Goal: Transaction & Acquisition: Purchase product/service

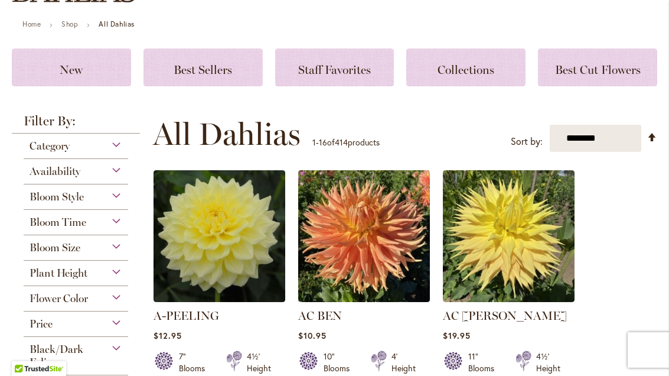
scroll to position [129, 0]
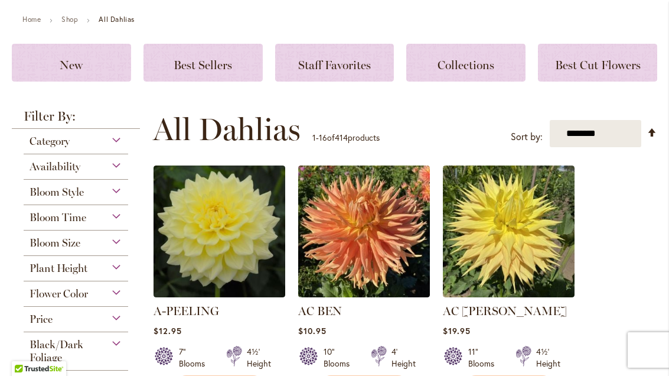
click at [117, 247] on div "Bloom Size" at bounding box center [76, 239] width 105 height 19
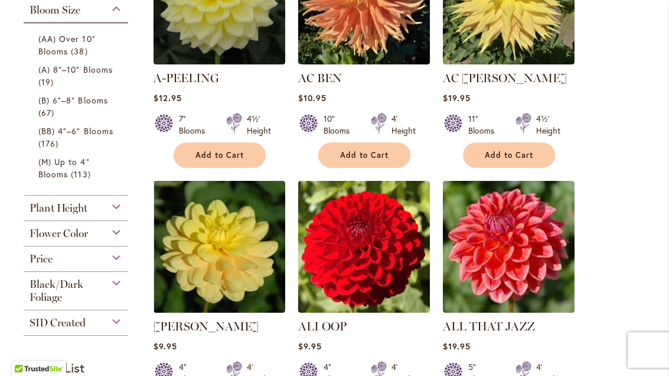
click at [56, 172] on span "(M) Up to 4" Blooms" at bounding box center [63, 168] width 51 height 24
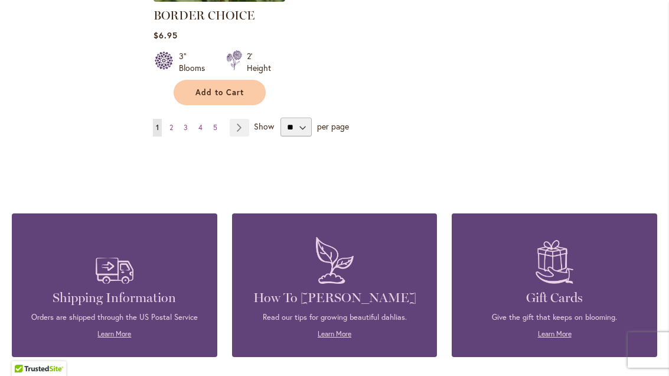
scroll to position [1655, 0]
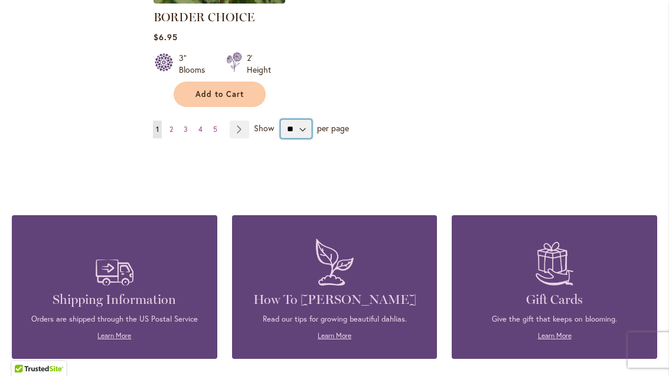
click at [299, 119] on select "** ** ** **" at bounding box center [295, 128] width 31 height 19
select select "**"
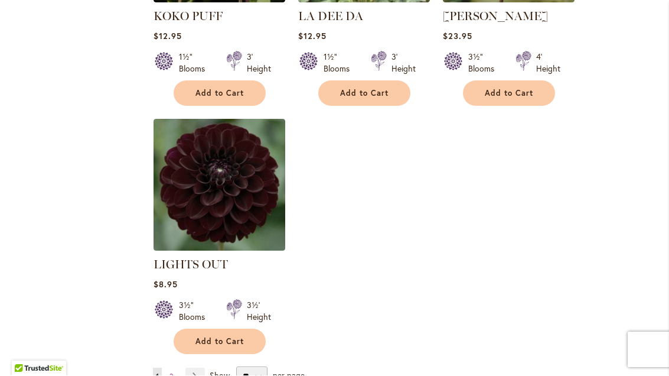
scroll to position [5475, 0]
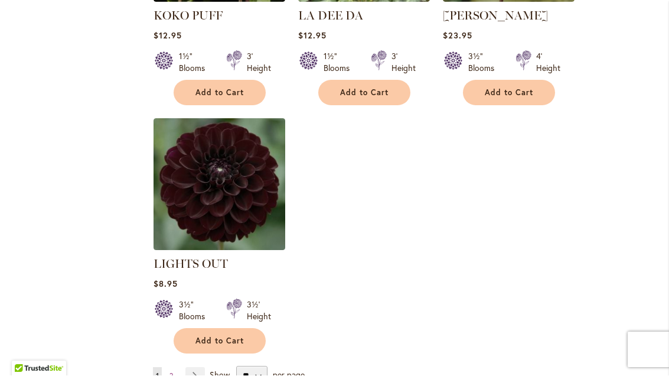
click at [200, 367] on link "Page Next" at bounding box center [194, 376] width 19 height 18
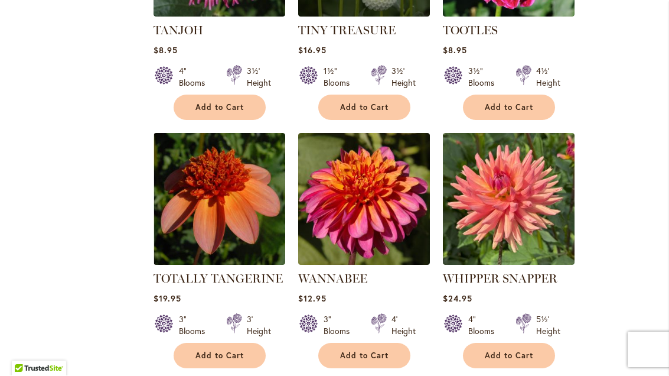
scroll to position [3426, 0]
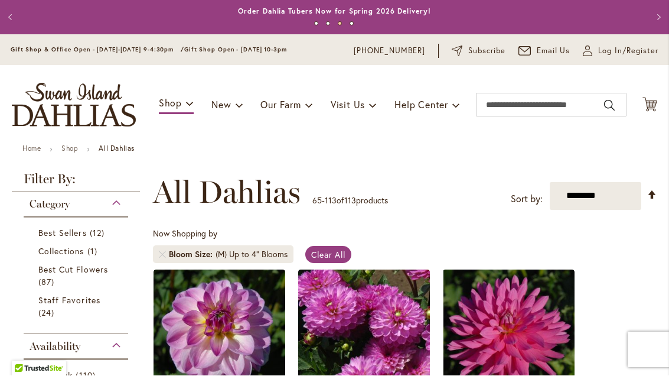
scroll to position [0, 0]
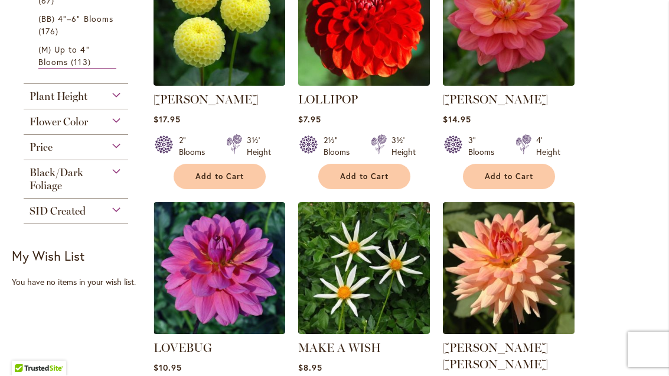
scroll to position [584, 0]
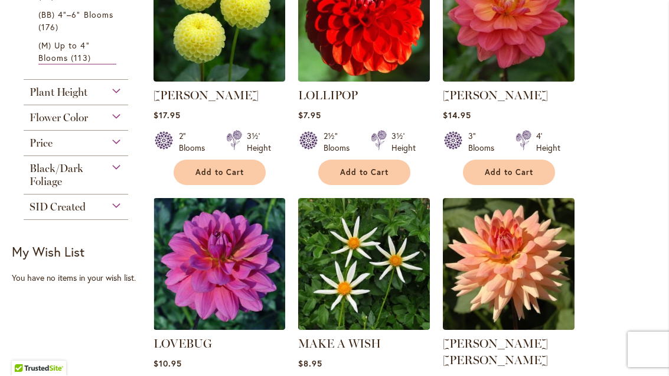
click at [116, 125] on div "Flower Color" at bounding box center [76, 115] width 105 height 19
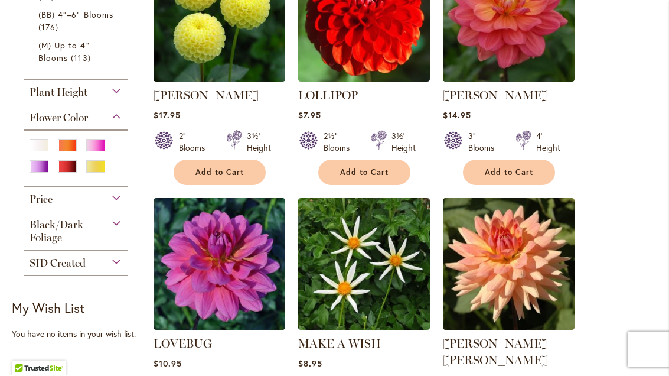
click at [68, 173] on div "Red" at bounding box center [67, 167] width 19 height 12
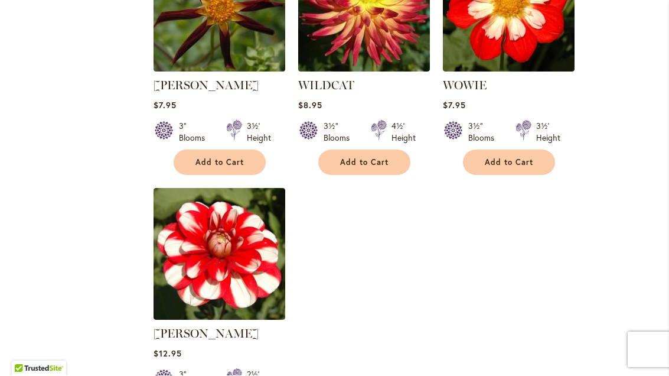
scroll to position [2102, 0]
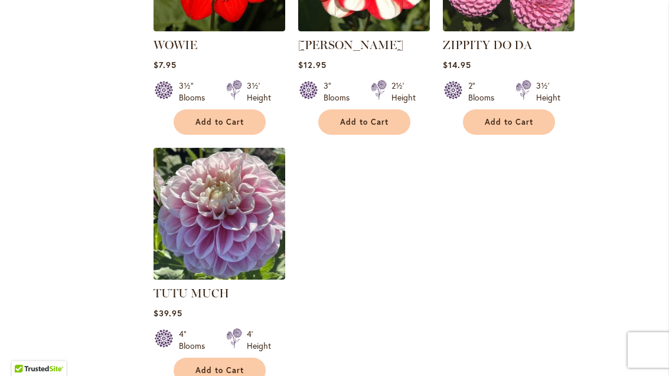
scroll to position [4156, 0]
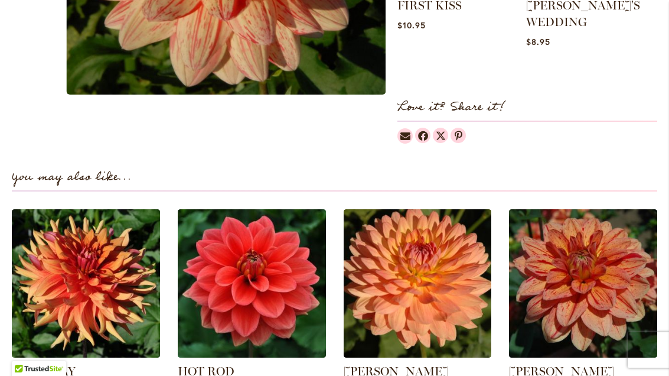
scroll to position [709, 0]
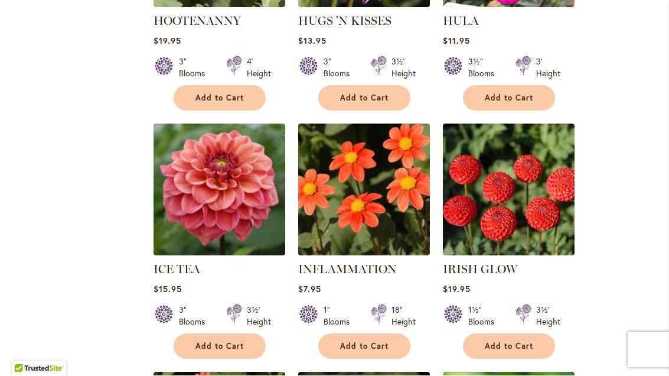
scroll to position [4458, 0]
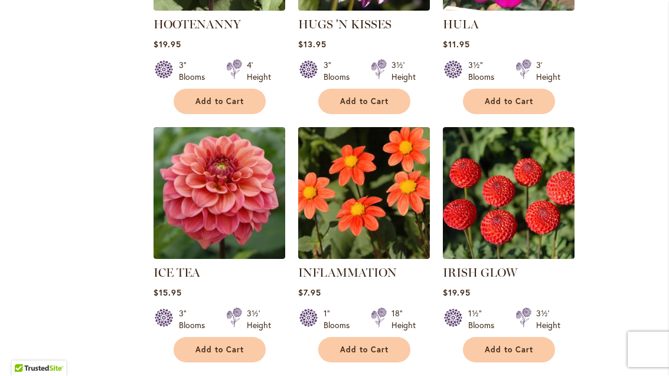
click at [361, 266] on link "INFLAMMATION" at bounding box center [347, 273] width 99 height 14
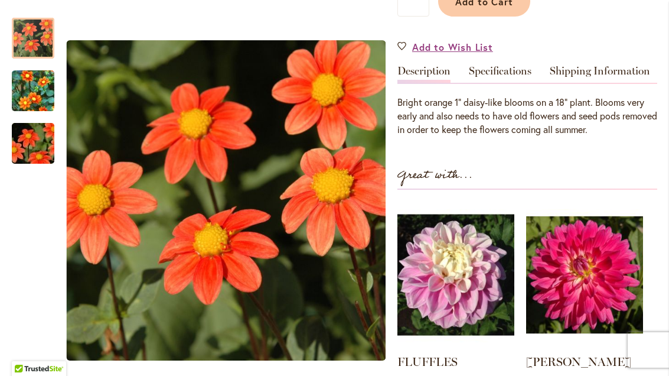
scroll to position [329, 0]
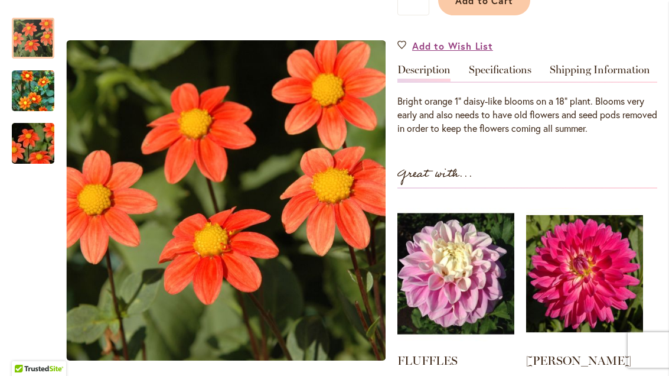
click at [518, 70] on link "Specifications" at bounding box center [500, 72] width 63 height 17
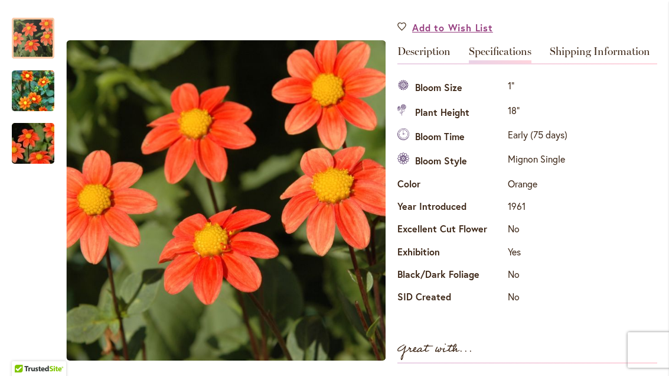
scroll to position [298, 0]
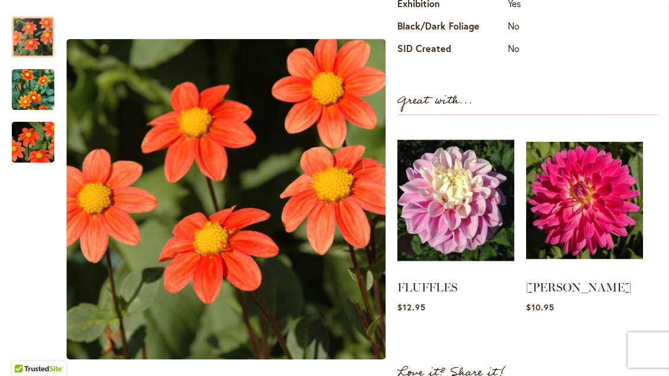
scroll to position [0, 0]
